Goal: Check status: Check status

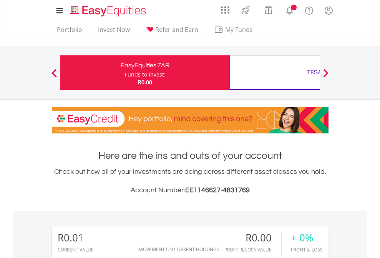
scroll to position [74, 121]
click at [125, 73] on div "Funds to invest:" at bounding box center [145, 75] width 41 height 8
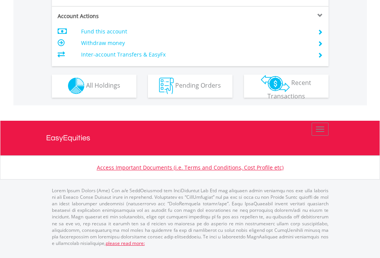
scroll to position [719, 0]
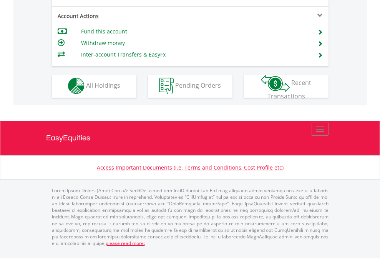
scroll to position [719, 0]
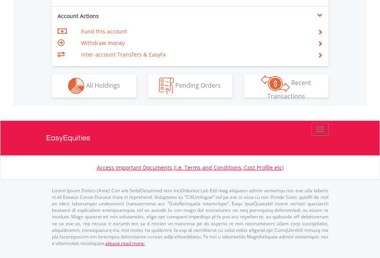
scroll to position [719, 0]
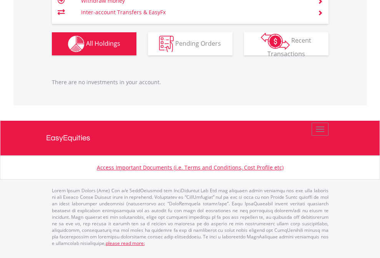
scroll to position [55, 0]
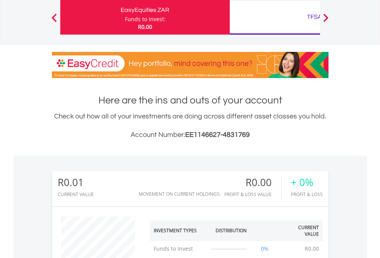
click at [275, 17] on div "TFSA" at bounding box center [314, 17] width 160 height 11
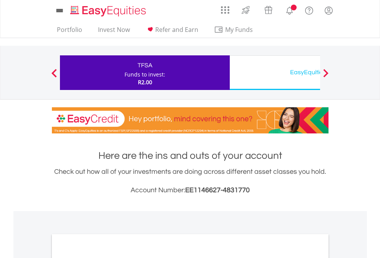
scroll to position [462, 0]
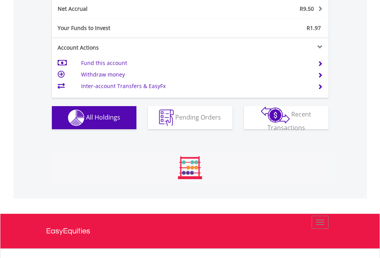
scroll to position [779, 0]
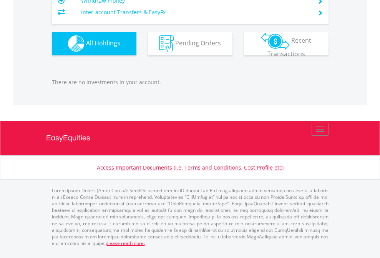
scroll to position [74, 121]
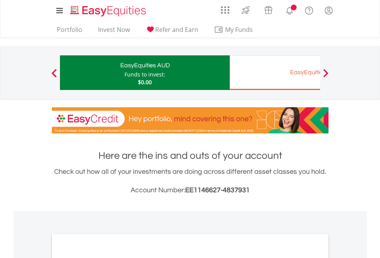
scroll to position [462, 0]
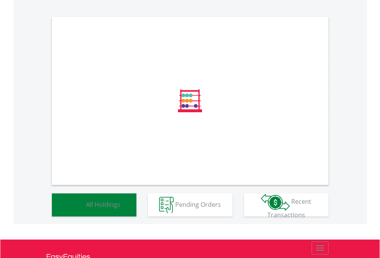
click at [86, 208] on span "All Holdings" at bounding box center [103, 204] width 34 height 8
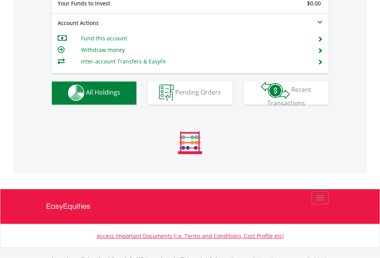
scroll to position [761, 0]
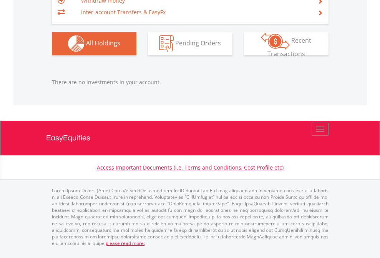
scroll to position [74, 121]
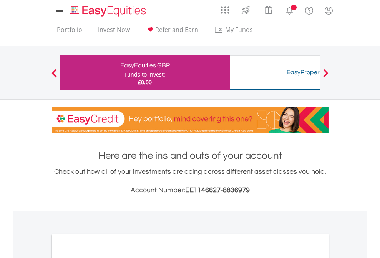
scroll to position [462, 0]
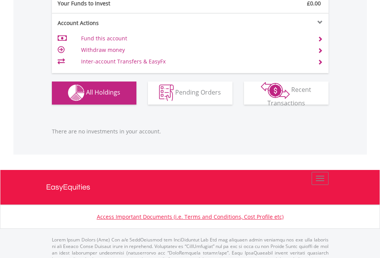
scroll to position [761, 0]
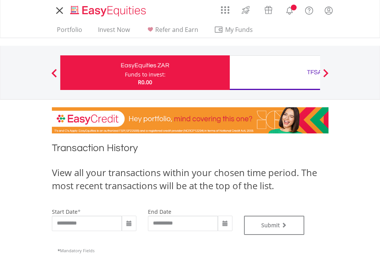
type input "**********"
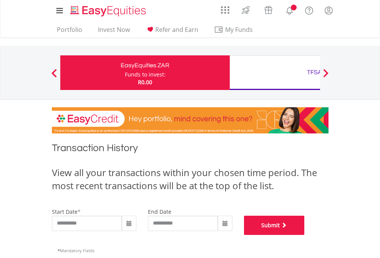
click at [305, 235] on button "Submit" at bounding box center [274, 225] width 61 height 19
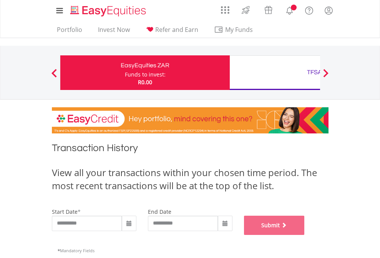
scroll to position [312, 0]
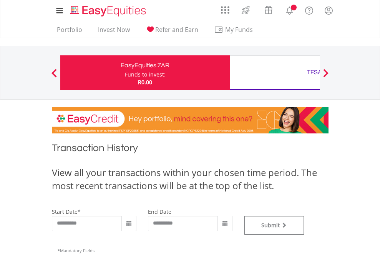
click at [275, 73] on div "TFSA" at bounding box center [314, 72] width 160 height 11
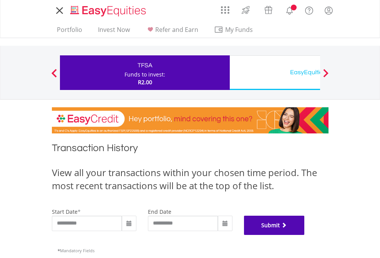
click at [305, 235] on button "Submit" at bounding box center [274, 225] width 61 height 19
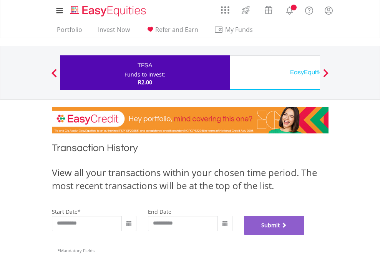
scroll to position [312, 0]
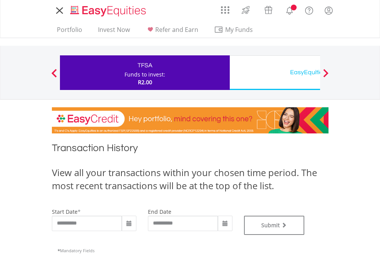
click at [275, 73] on div "EasyEquities USD" at bounding box center [314, 72] width 160 height 11
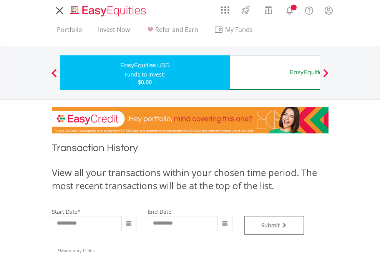
type input "**********"
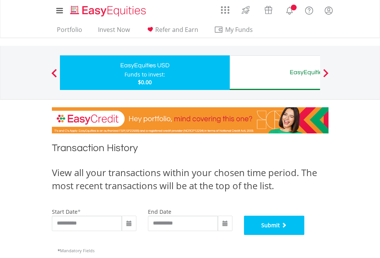
click at [305, 235] on button "Submit" at bounding box center [274, 225] width 61 height 19
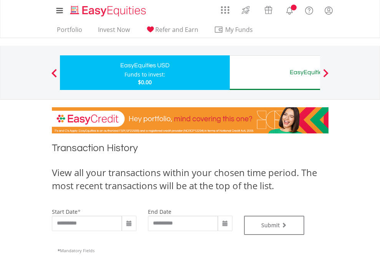
click at [275, 73] on div "EasyEquities AUD" at bounding box center [314, 72] width 160 height 11
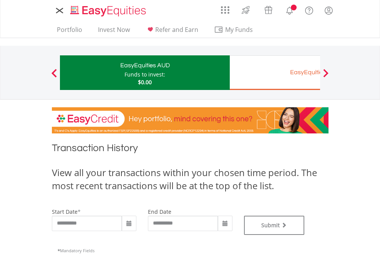
type input "**********"
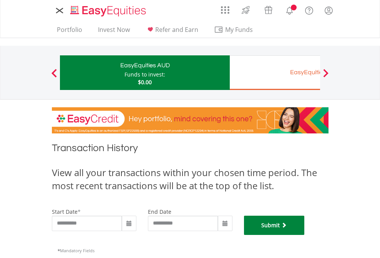
click at [305, 235] on button "Submit" at bounding box center [274, 225] width 61 height 19
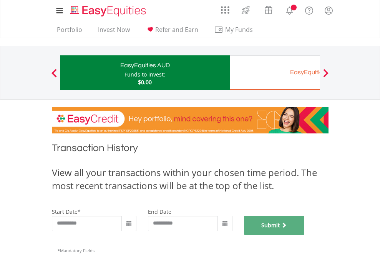
scroll to position [312, 0]
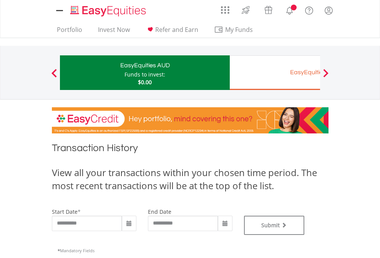
click at [275, 73] on div "EasyEquities EUR" at bounding box center [314, 72] width 160 height 11
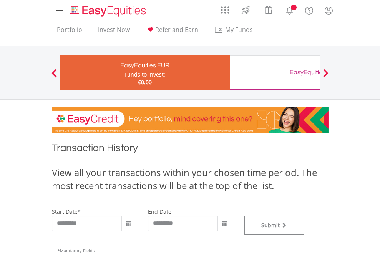
type input "**********"
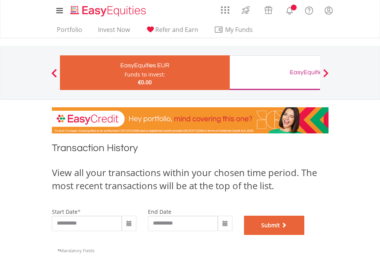
click at [305, 235] on button "Submit" at bounding box center [274, 225] width 61 height 19
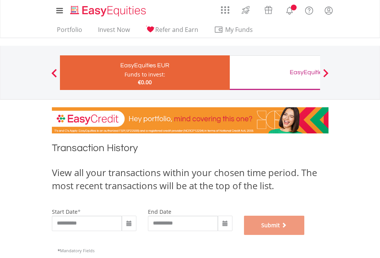
scroll to position [312, 0]
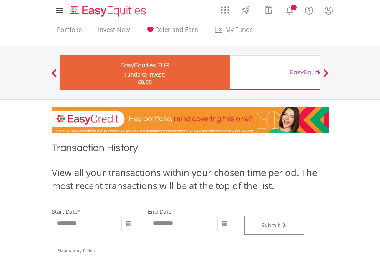
click at [275, 73] on div "EasyEquities GBP" at bounding box center [314, 72] width 160 height 11
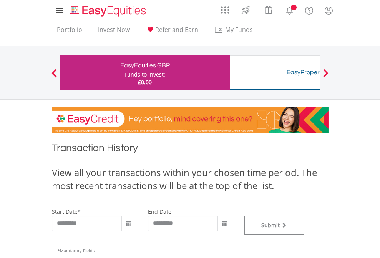
type input "**********"
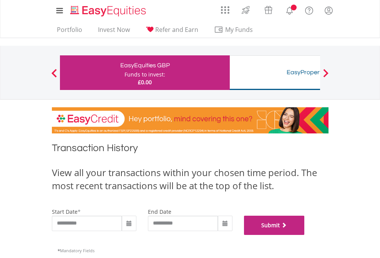
click at [305, 235] on button "Submit" at bounding box center [274, 225] width 61 height 19
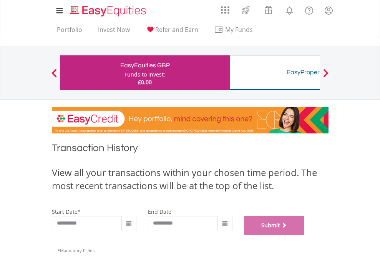
scroll to position [312, 0]
